Goal: Navigation & Orientation: Find specific page/section

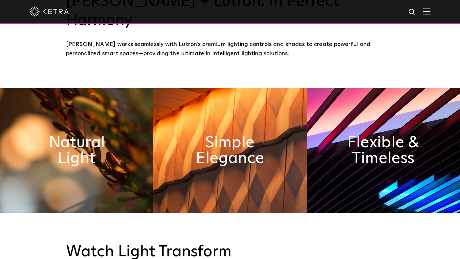
scroll to position [132, 0]
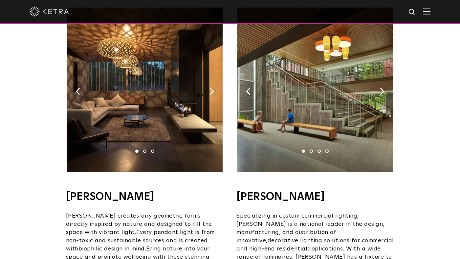
scroll to position [380, 0]
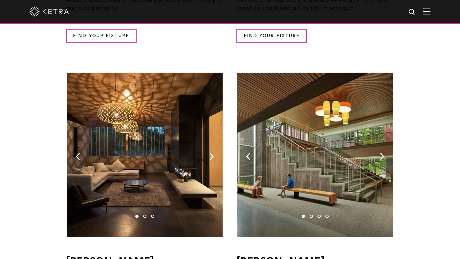
click at [125, 91] on img at bounding box center [145, 155] width 156 height 164
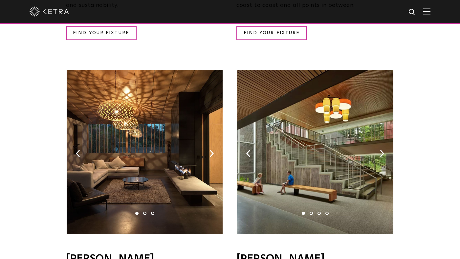
click at [206, 168] on img at bounding box center [145, 152] width 156 height 164
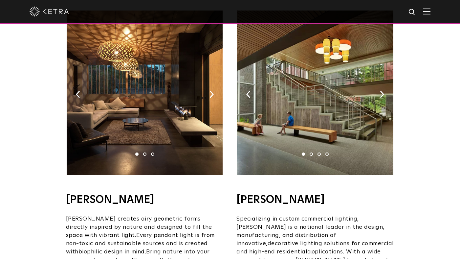
scroll to position [447, 0]
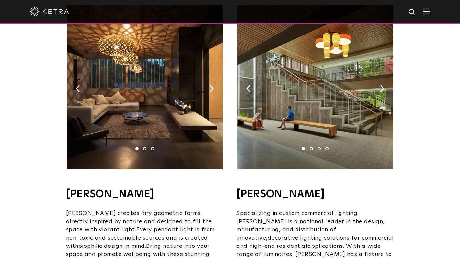
click at [323, 115] on img at bounding box center [315, 87] width 156 height 164
click at [383, 83] on img at bounding box center [315, 87] width 156 height 164
click at [383, 85] on img at bounding box center [382, 88] width 4 height 7
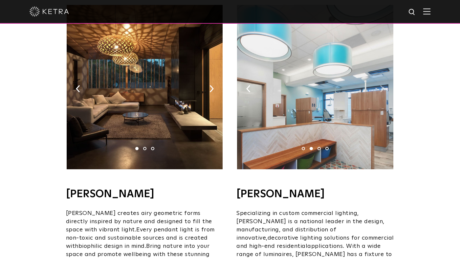
click at [383, 85] on img at bounding box center [382, 88] width 4 height 7
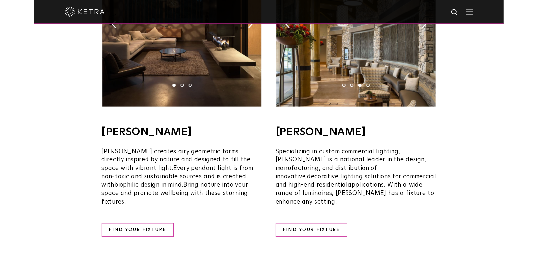
scroll to position [547, 0]
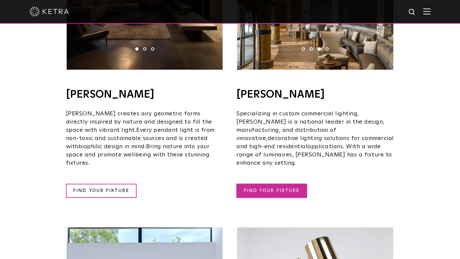
click at [290, 183] on link "FIND YOUR FIXTURE" at bounding box center [271, 190] width 71 height 14
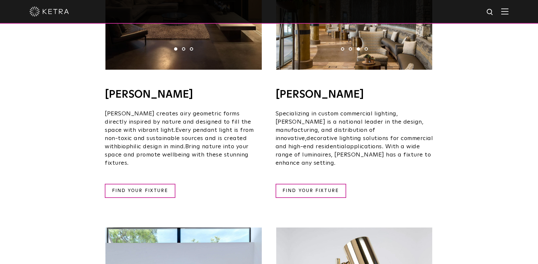
scroll to position [407, 0]
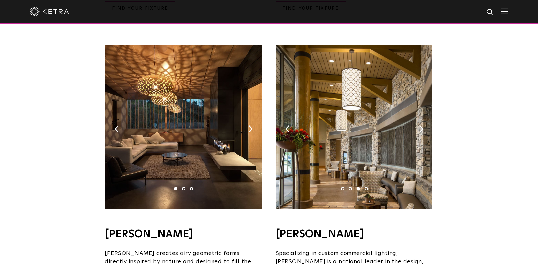
click at [147, 92] on img at bounding box center [183, 127] width 156 height 164
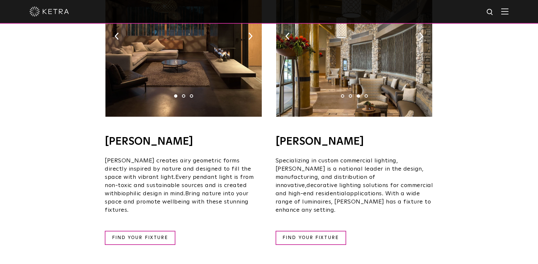
scroll to position [528, 0]
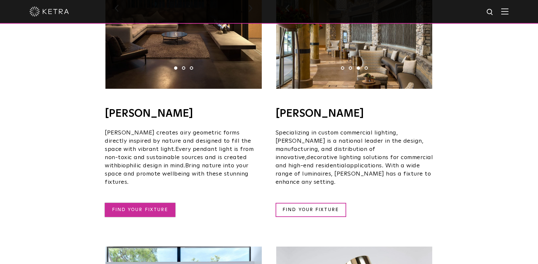
click at [161, 203] on link "FIND YOUR FIXTURE" at bounding box center [140, 210] width 71 height 14
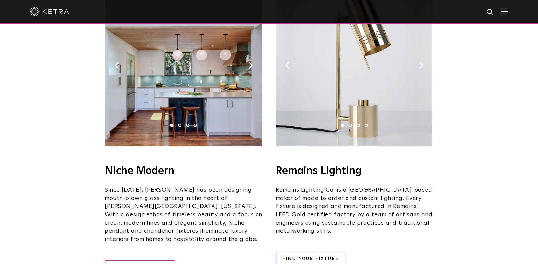
scroll to position [791, 0]
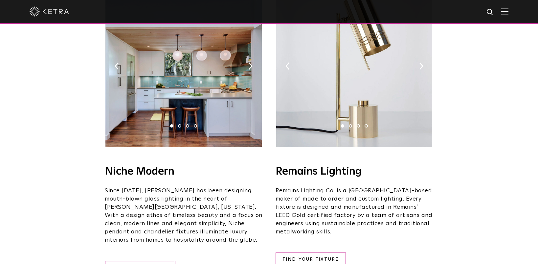
click at [352, 124] on ul "1 2 3 4" at bounding box center [354, 125] width 32 height 3
click at [324, 252] on link "FIND YOUR FIXTURE" at bounding box center [310, 259] width 71 height 14
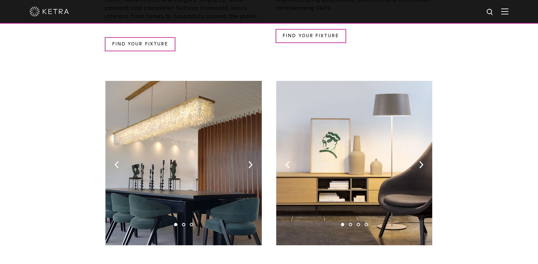
scroll to position [1041, 0]
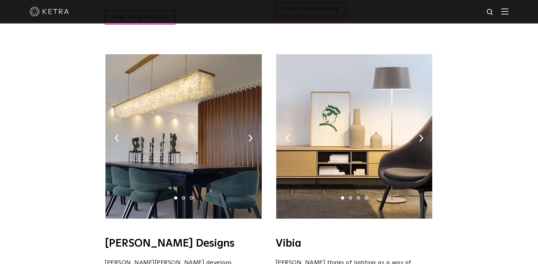
click at [360, 123] on img at bounding box center [354, 136] width 156 height 164
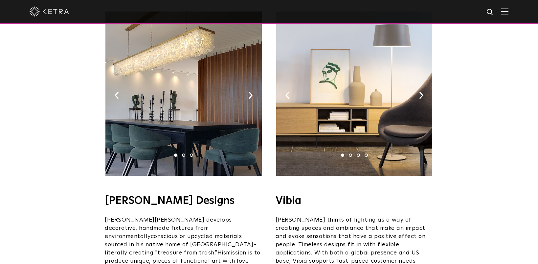
scroll to position [1181, 0]
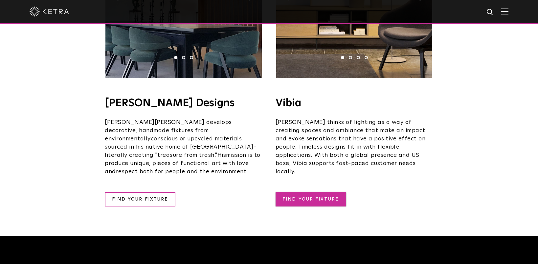
click at [328, 192] on link "FIND YOUR FIXTURE" at bounding box center [310, 199] width 71 height 14
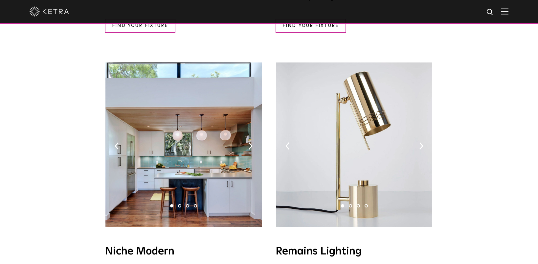
scroll to position [701, 0]
